Goal: Task Accomplishment & Management: Manage account settings

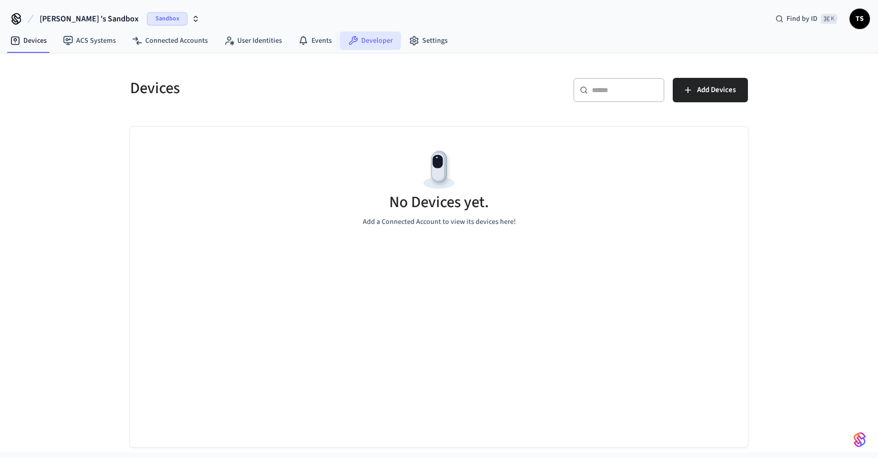
click at [349, 40] on icon at bounding box center [353, 40] width 9 height 9
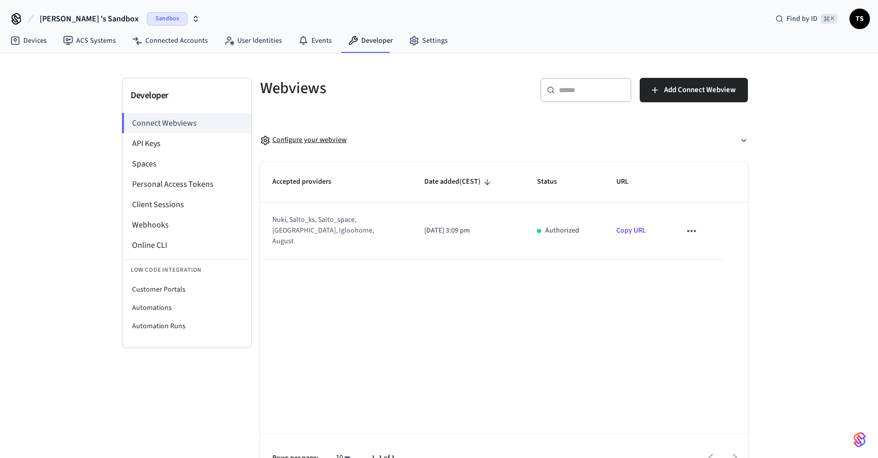
click at [303, 141] on div "Configure your webview" at bounding box center [303, 140] width 86 height 11
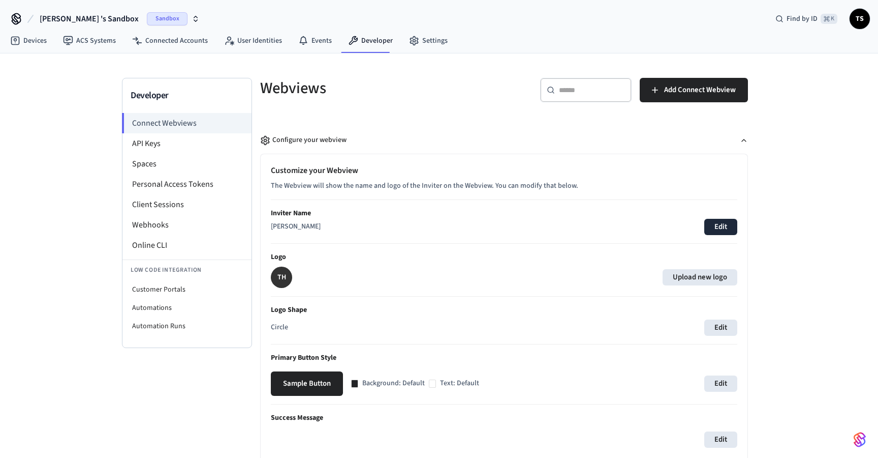
click at [728, 224] on button "Edit" at bounding box center [721, 227] width 33 height 16
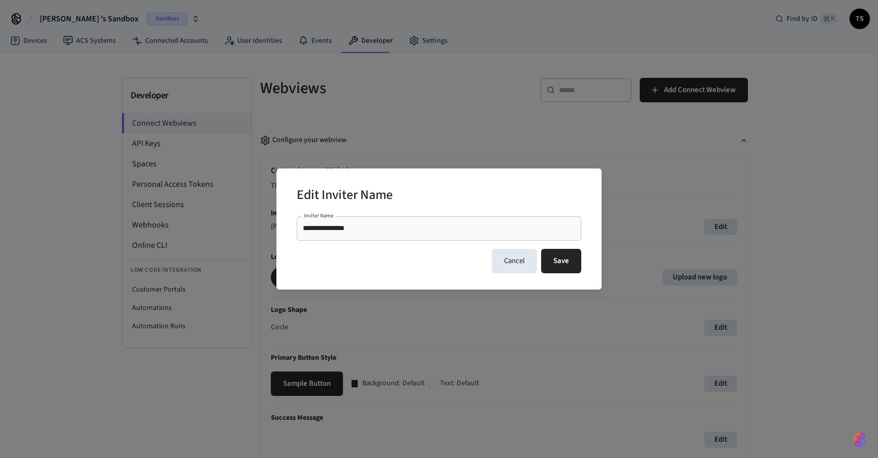
click at [442, 233] on div "**********" at bounding box center [439, 228] width 285 height 24
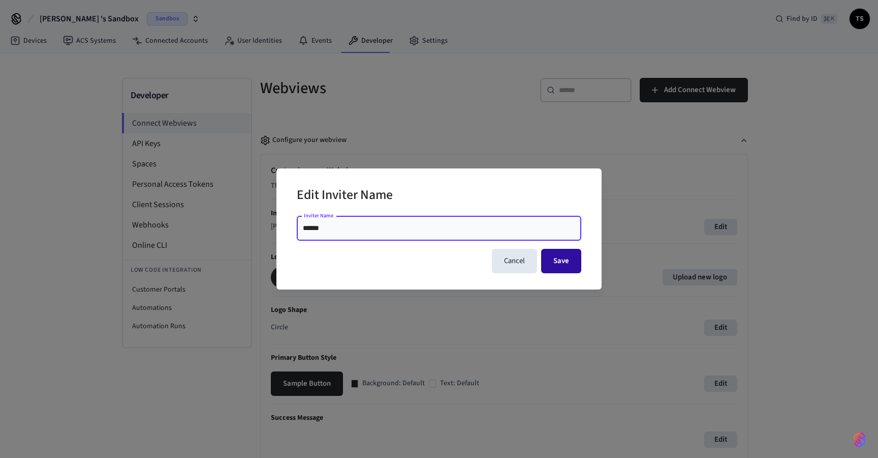
type input "******"
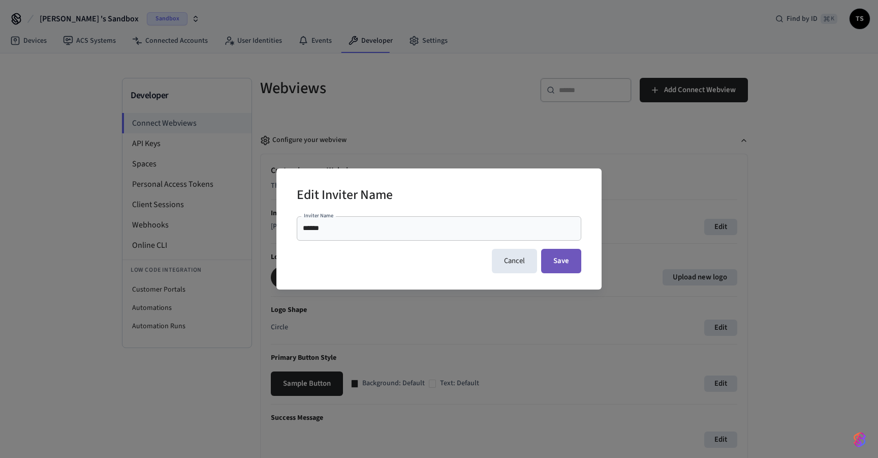
click at [565, 259] on button "Save" at bounding box center [561, 261] width 40 height 24
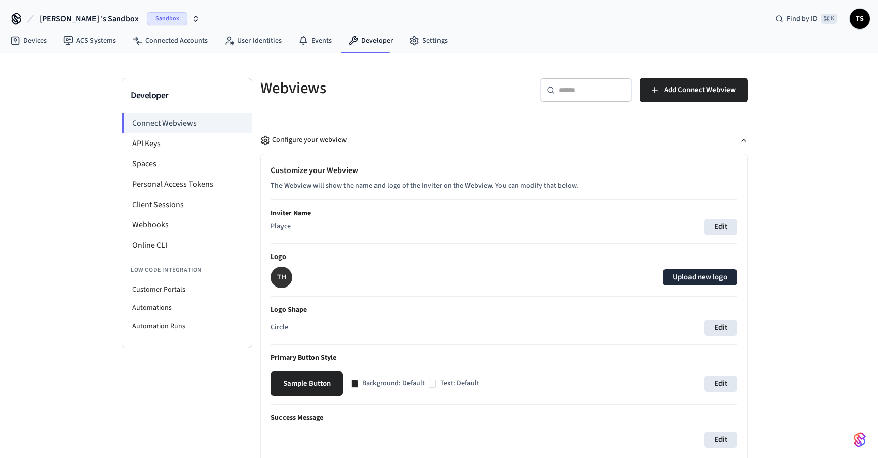
click at [707, 278] on label "Upload new logo" at bounding box center [700, 277] width 75 height 16
click at [0, 0] on input "Upload new logo" at bounding box center [0, 0] width 0 height 0
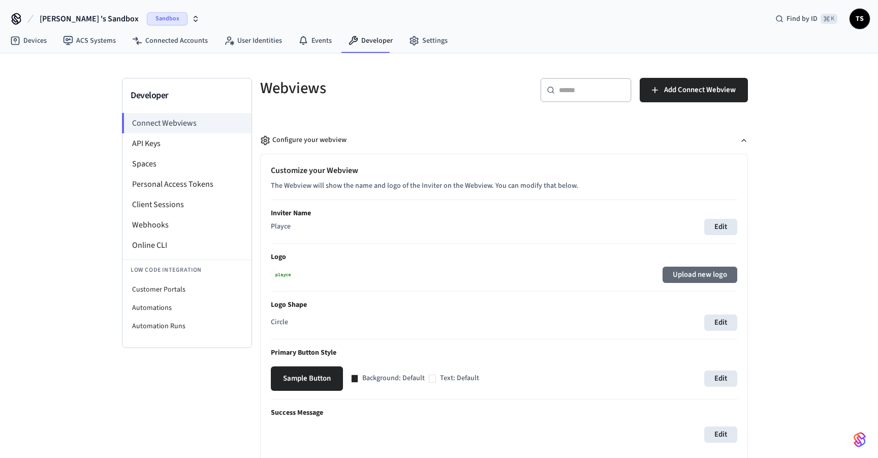
click at [709, 272] on label "Upload new logo" at bounding box center [700, 274] width 75 height 16
click at [0, 0] on input "Upload new logo" at bounding box center [0, 0] width 0 height 0
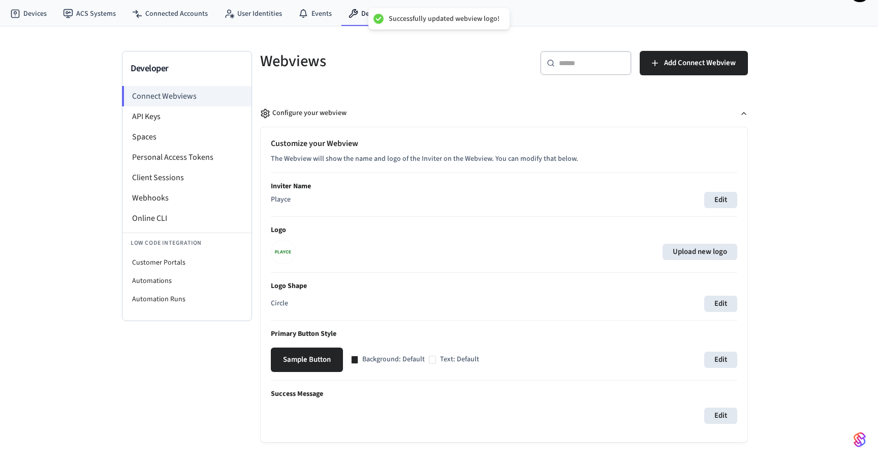
scroll to position [29, 0]
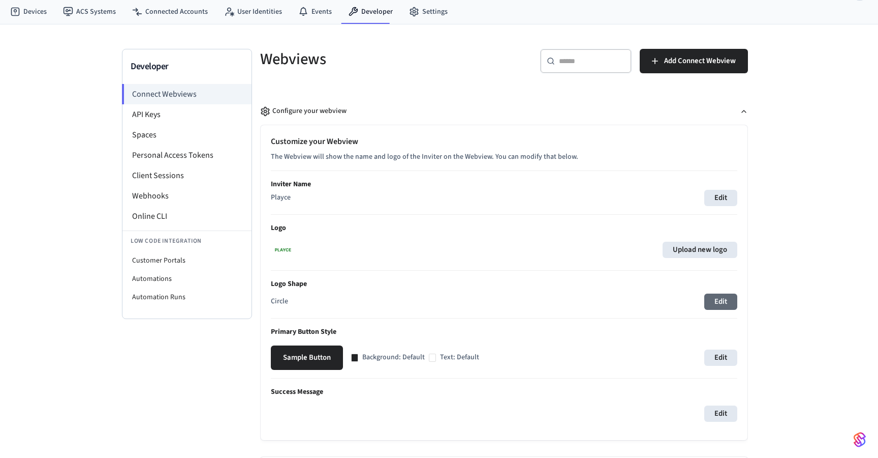
click at [718, 301] on button "Edit" at bounding box center [721, 301] width 33 height 16
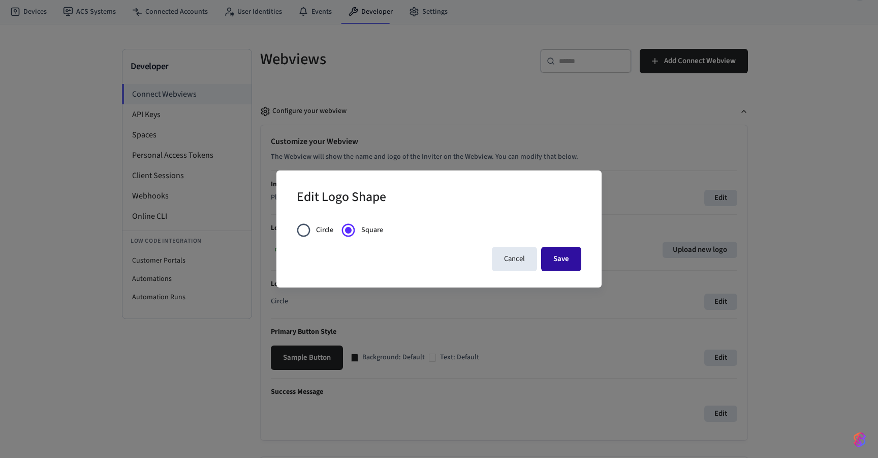
click at [556, 256] on button "Save" at bounding box center [561, 259] width 40 height 24
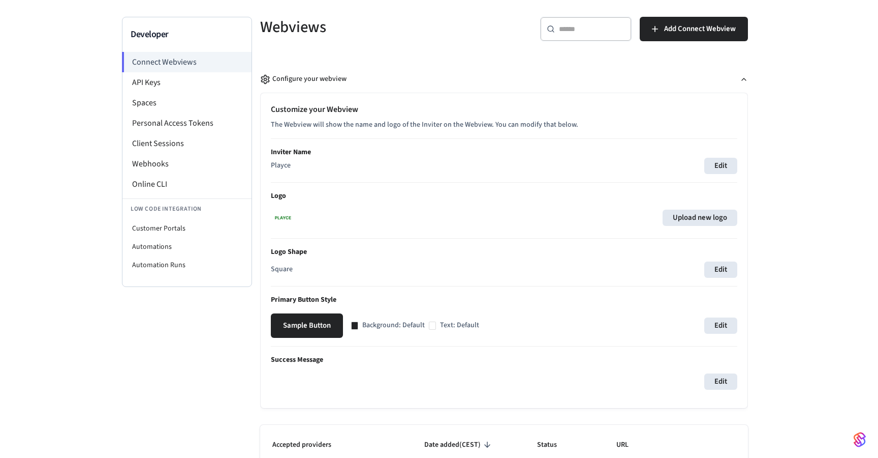
scroll to position [70, 0]
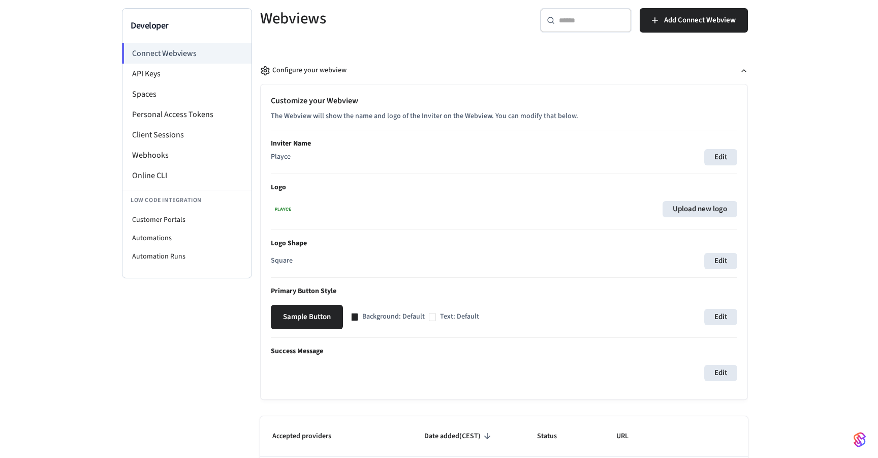
click at [355, 314] on div at bounding box center [354, 317] width 7 height 8
click at [722, 315] on button "Edit" at bounding box center [721, 317] width 33 height 16
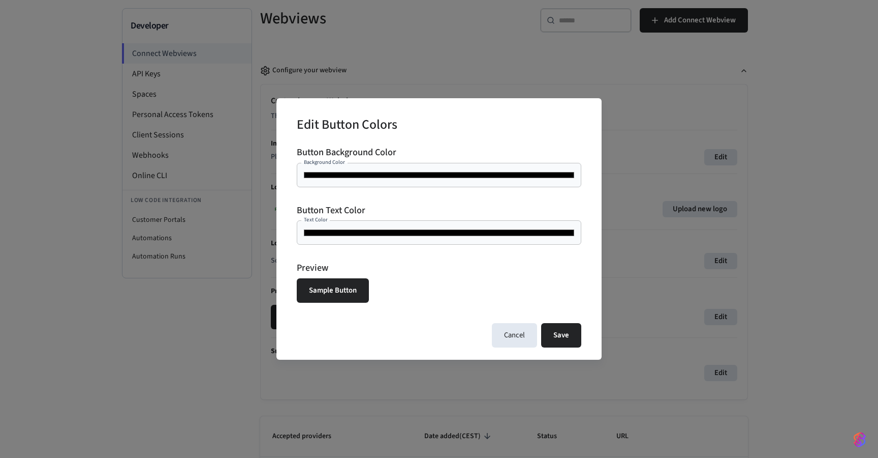
click at [515, 175] on input "*******" at bounding box center [439, 175] width 272 height 10
click at [491, 179] on input "*******" at bounding box center [439, 175] width 272 height 10
click at [490, 292] on div "Preview Sample Button" at bounding box center [439, 282] width 285 height 42
click at [557, 333] on button "Save" at bounding box center [561, 335] width 40 height 24
type input "*******"
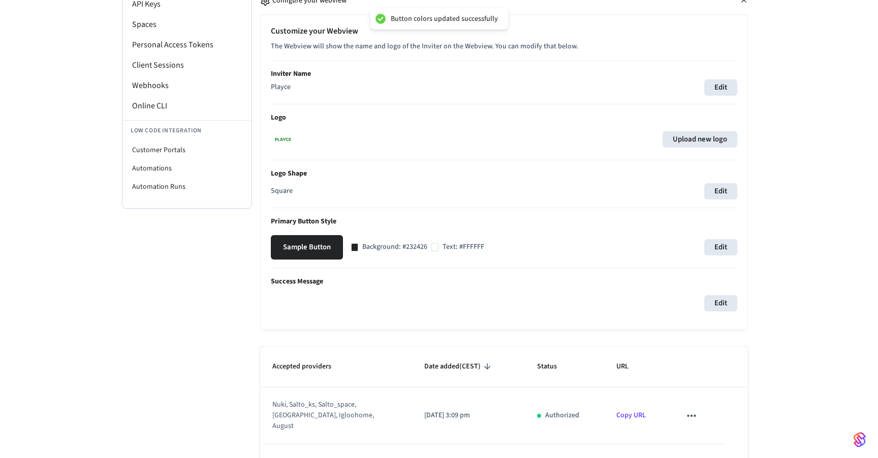
scroll to position [141, 0]
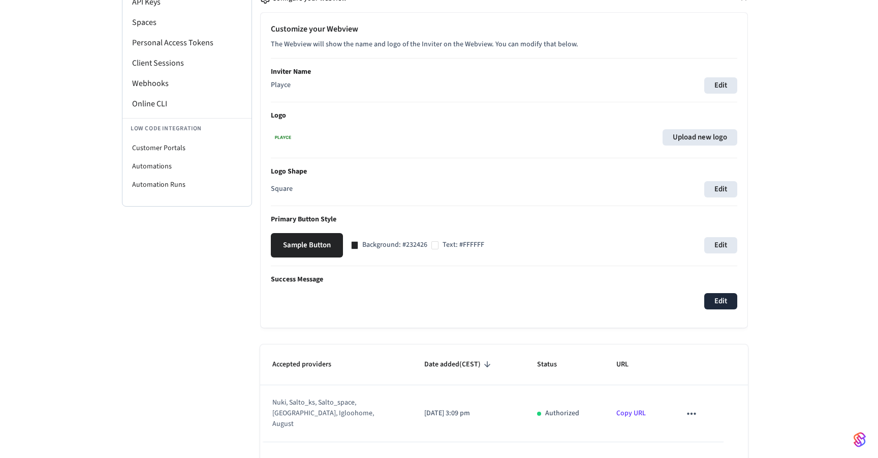
click at [719, 307] on button "Edit" at bounding box center [721, 301] width 33 height 16
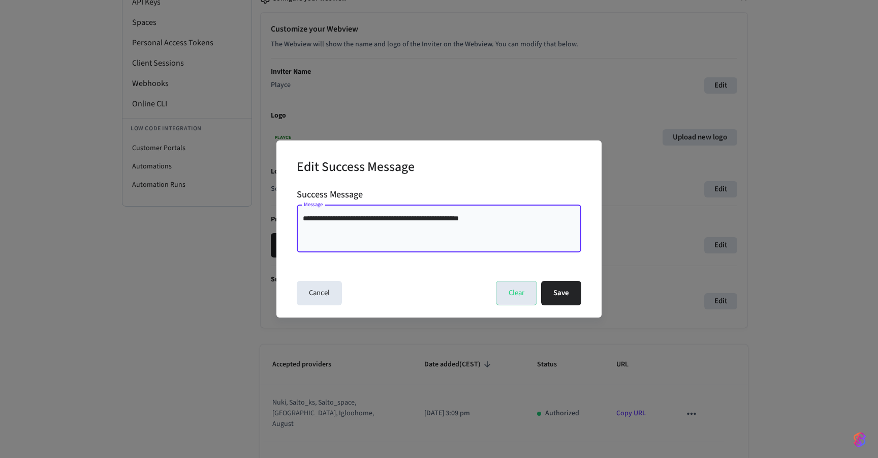
drag, startPoint x: 491, startPoint y: 219, endPoint x: 441, endPoint y: 218, distance: 49.8
click at [441, 218] on textarea "**********" at bounding box center [439, 228] width 272 height 31
type textarea "**********"
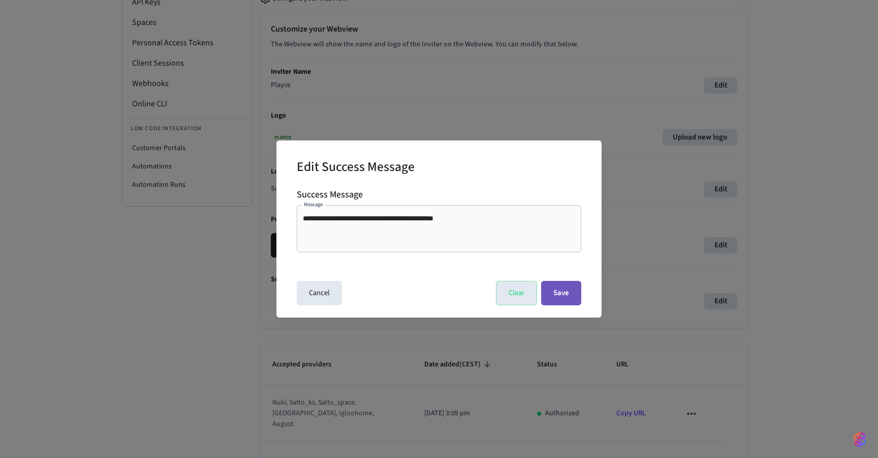
click at [565, 285] on button "Save" at bounding box center [561, 293] width 40 height 24
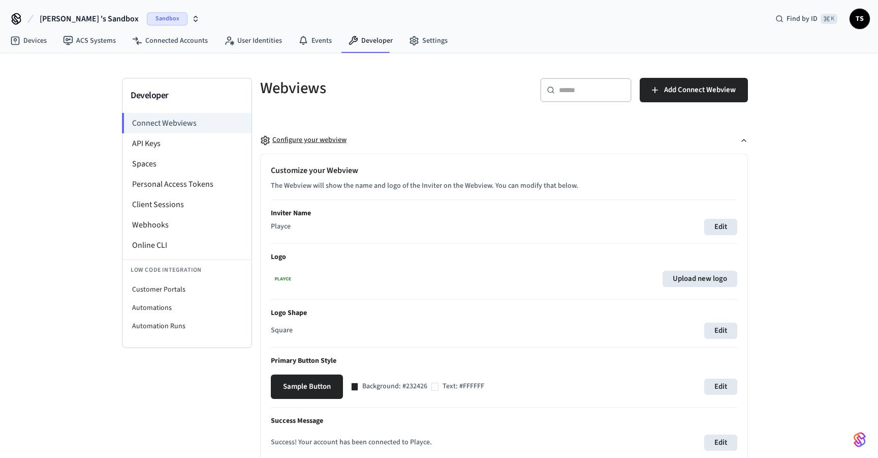
scroll to position [0, 0]
click at [299, 143] on div "Configure your webview" at bounding box center [303, 140] width 86 height 11
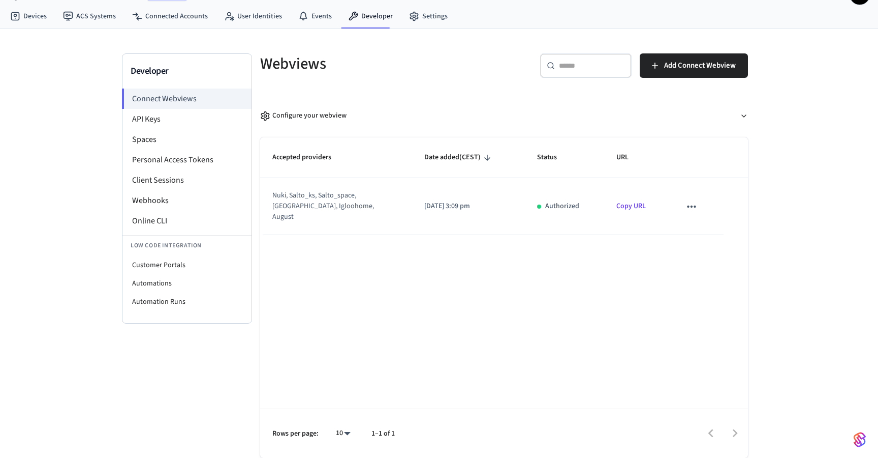
scroll to position [24, 0]
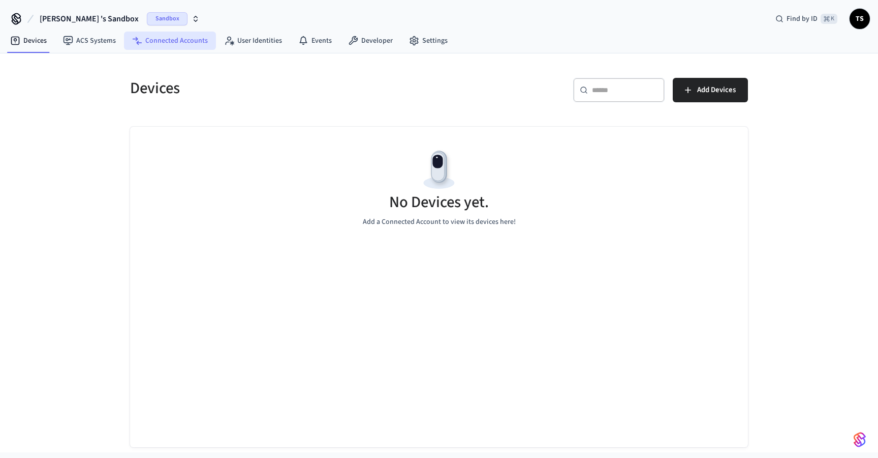
click at [176, 43] on link "Connected Accounts" at bounding box center [170, 41] width 92 height 18
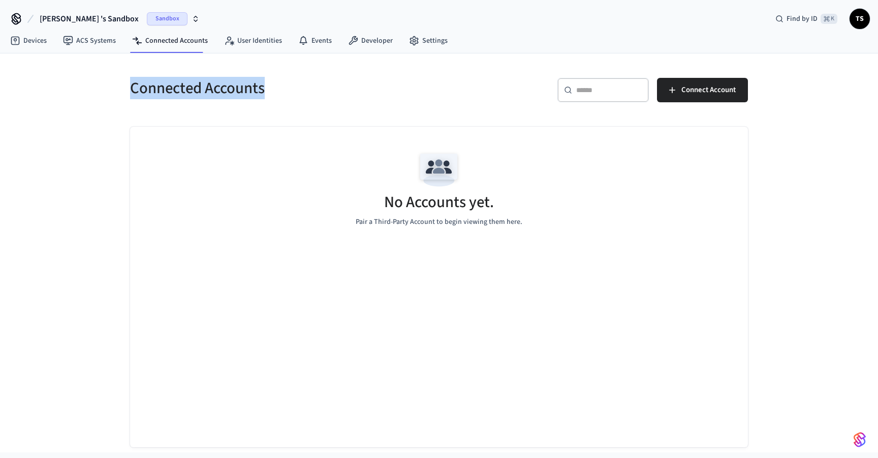
drag, startPoint x: 127, startPoint y: 84, endPoint x: 298, endPoint y: 85, distance: 170.8
click at [298, 85] on div "Connected Accounts" at bounding box center [275, 88] width 315 height 45
click at [298, 85] on h5 "Connected Accounts" at bounding box center [281, 88] width 303 height 21
click at [369, 37] on link "Developer" at bounding box center [370, 41] width 61 height 18
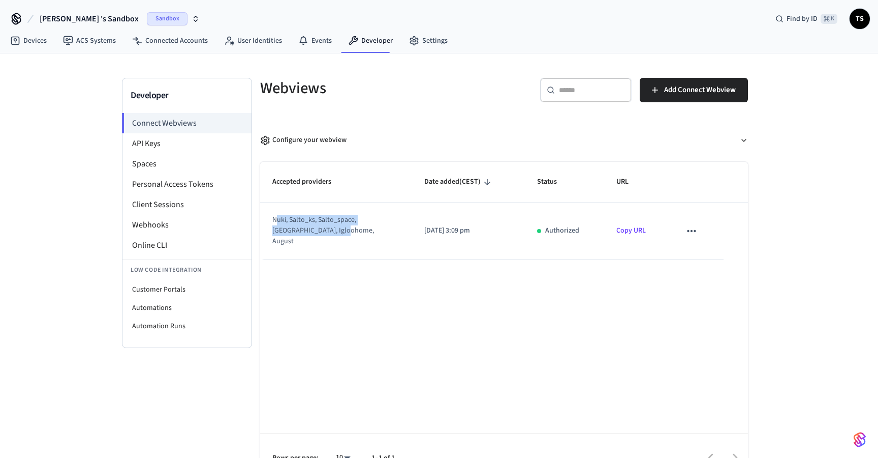
drag, startPoint x: 275, startPoint y: 217, endPoint x: 331, endPoint y: 225, distance: 57.0
click at [331, 225] on div "nuki, salto_ks, salto_space, [GEOGRAPHIC_DATA], igloohome, august" at bounding box center [329, 231] width 115 height 32
click at [336, 234] on div "nuki, salto_ks, salto_space, [GEOGRAPHIC_DATA], igloohome, august" at bounding box center [329, 231] width 115 height 32
drag, startPoint x: 337, startPoint y: 233, endPoint x: 260, endPoint y: 219, distance: 78.6
click at [260, 219] on div "Accepted providers Date added (CEST) Status URL nuki, salto_ks, salto_space, ya…" at bounding box center [500, 318] width 496 height 328
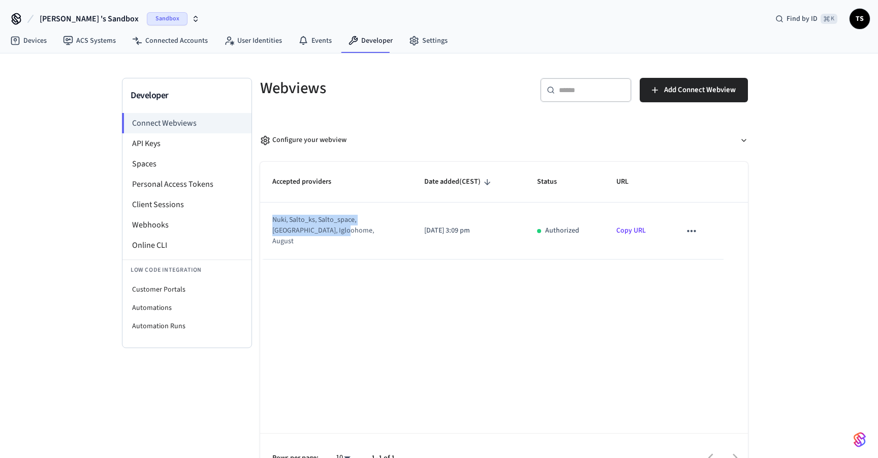
click at [362, 248] on td "nuki, salto_ks, salto_space, [GEOGRAPHIC_DATA], igloohome, august" at bounding box center [336, 230] width 152 height 57
